Goal: Task Accomplishment & Management: Complete application form

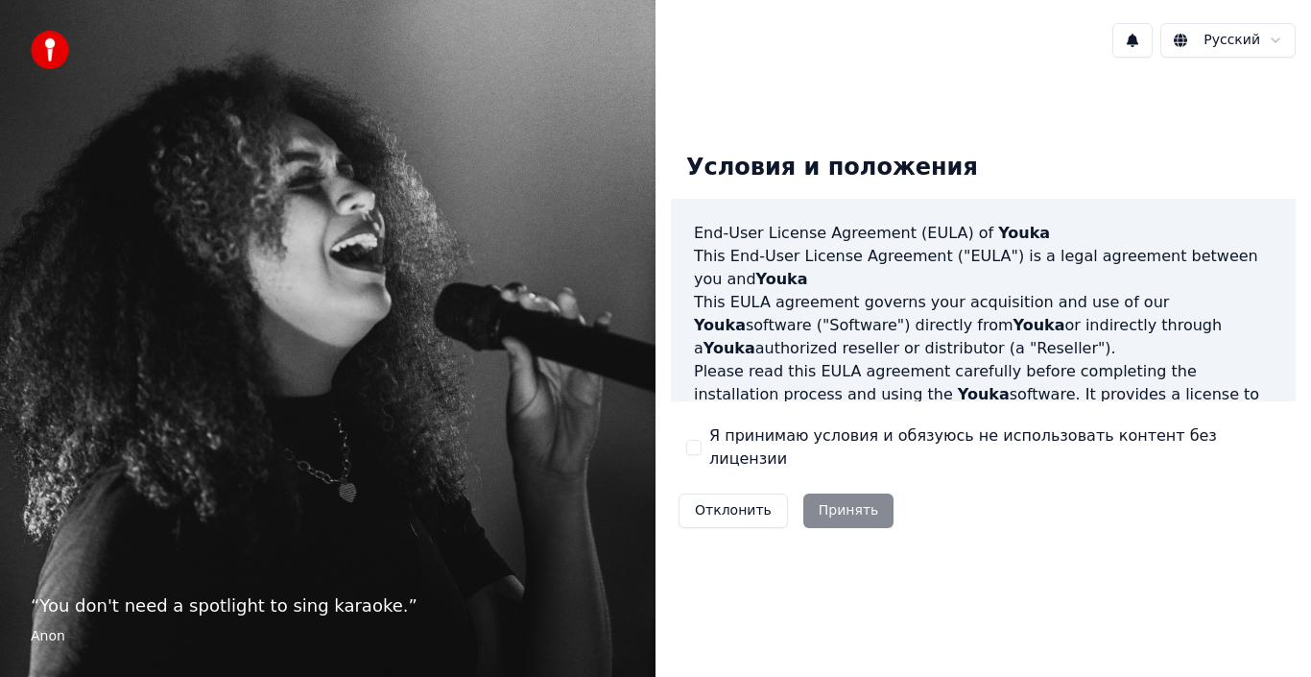
click at [823, 492] on div "Отклонить Принять" at bounding box center [786, 511] width 230 height 50
click at [825, 493] on div "Отклонить Принять" at bounding box center [786, 511] width 230 height 50
click at [847, 494] on div "Отклонить Принять" at bounding box center [786, 511] width 230 height 50
click at [690, 447] on button "Я принимаю условия и обязуюсь не использовать контент без лицензии" at bounding box center [693, 447] width 15 height 15
click at [823, 498] on button "Принять" at bounding box center [848, 510] width 91 height 35
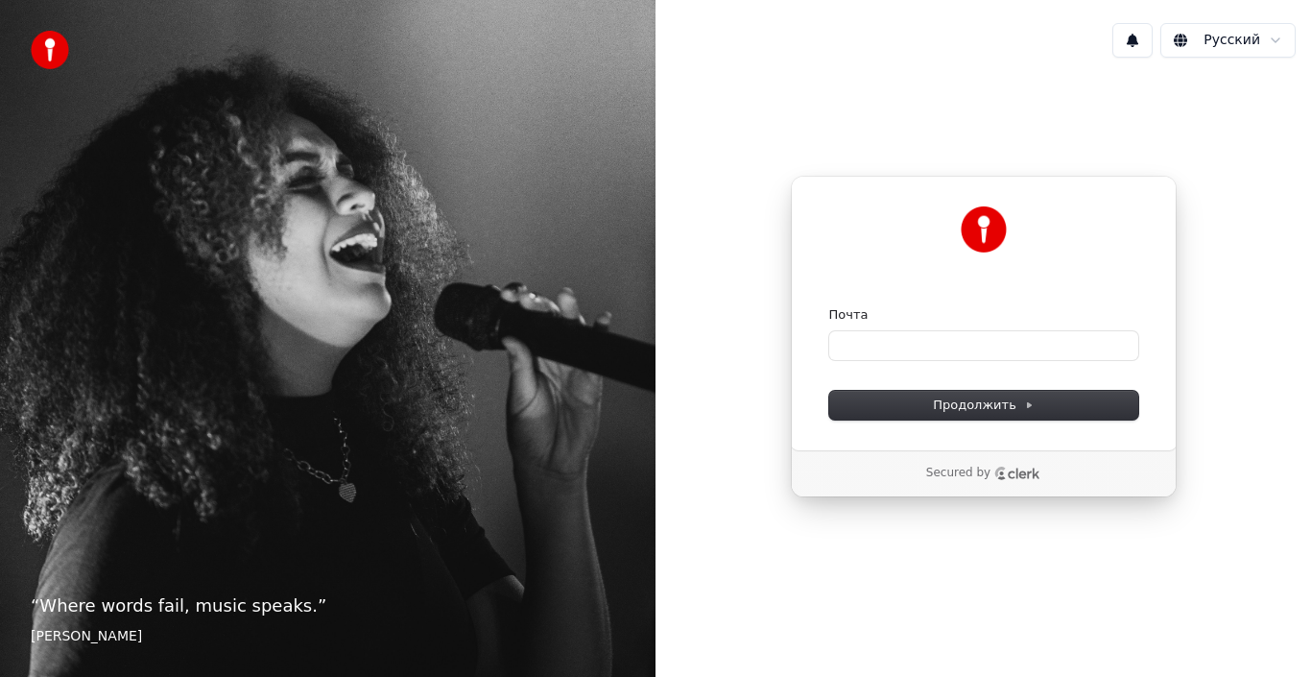
click at [1008, 475] on icon "Clerk logo" at bounding box center [1024, 473] width 32 height 11
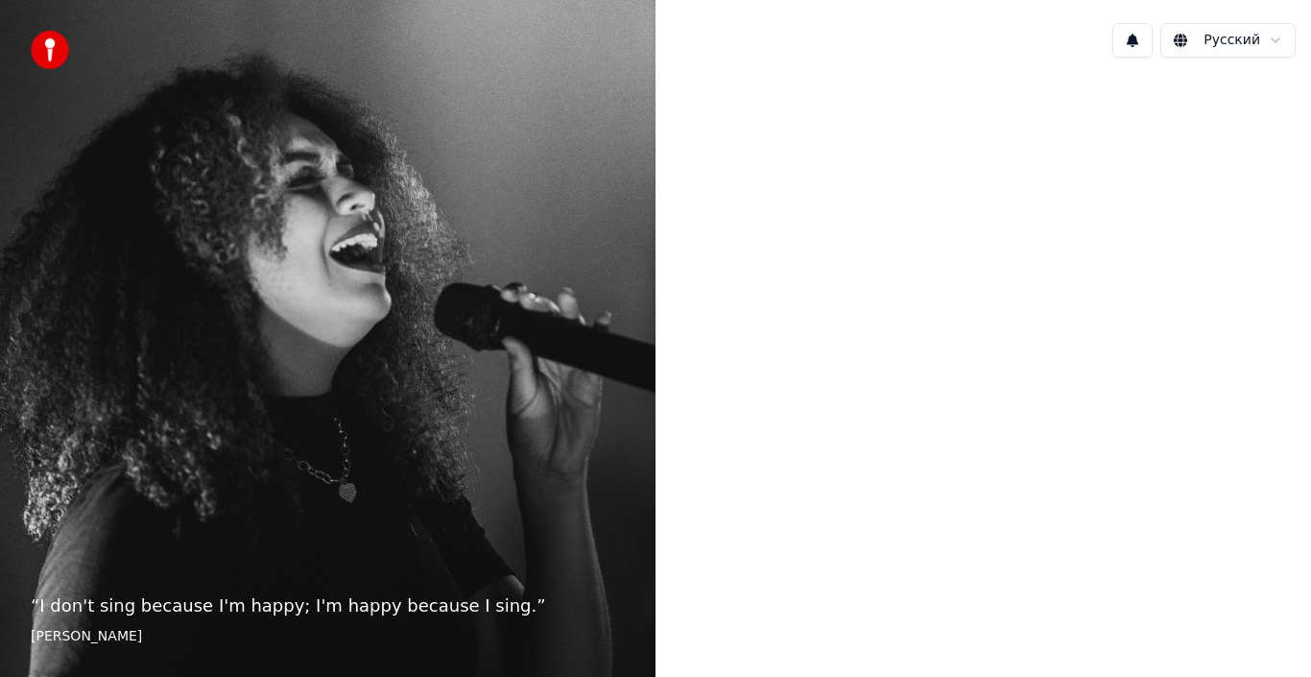
click at [53, 40] on img at bounding box center [50, 50] width 38 height 38
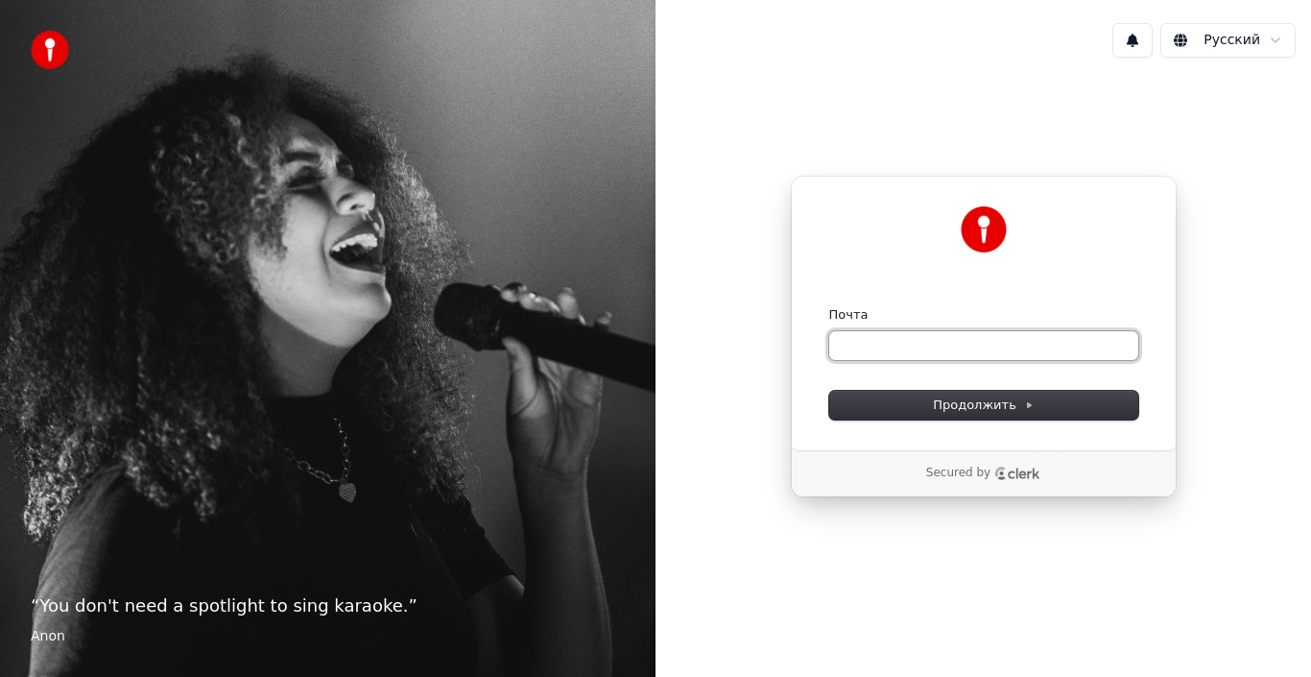
click at [878, 337] on input "Почта" at bounding box center [983, 345] width 309 height 29
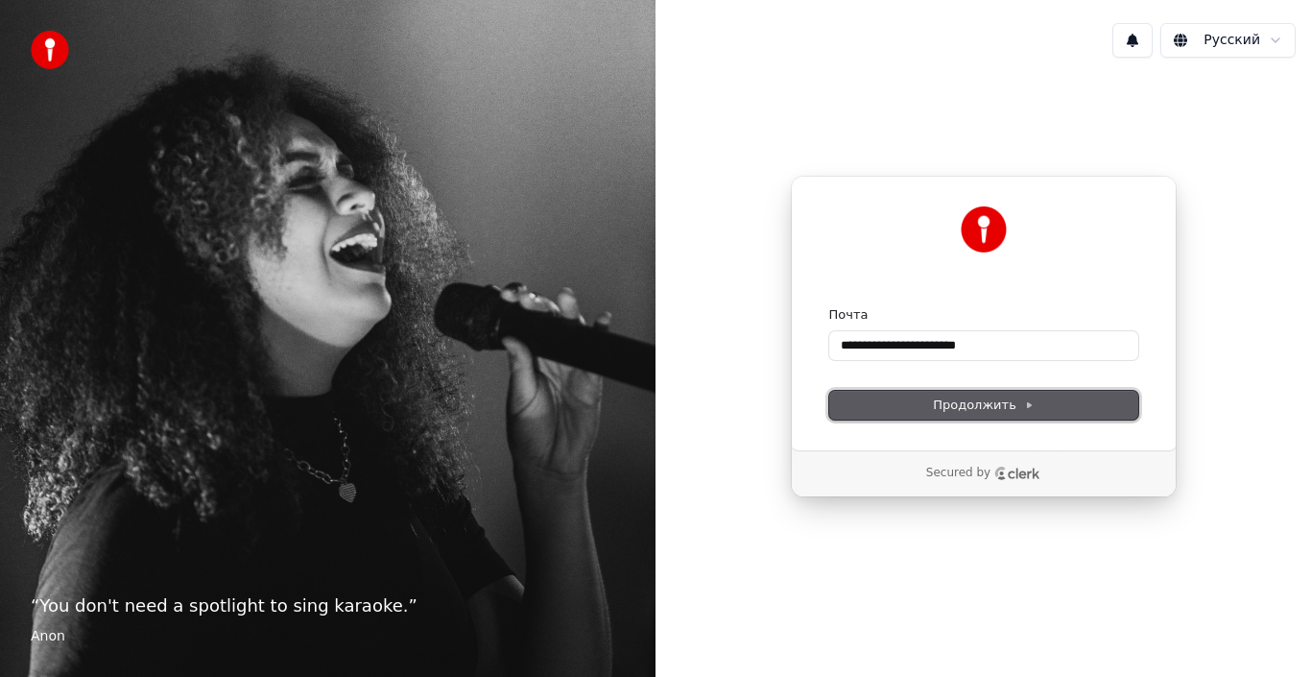
click at [947, 406] on span "Продолжить" at bounding box center [983, 404] width 101 height 17
type input "**********"
